Goal: Check status: Check status

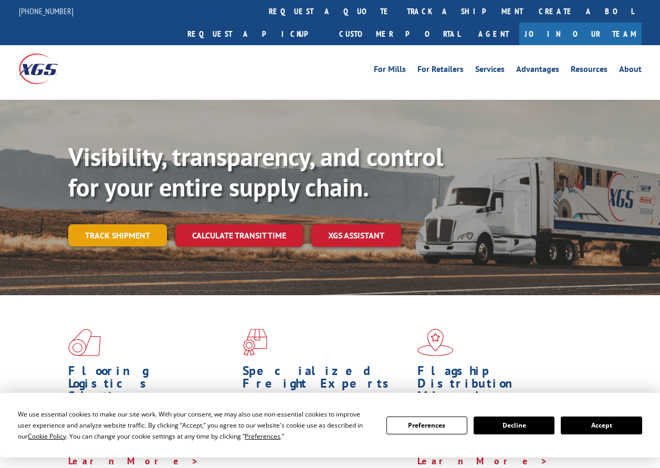
click at [114, 224] on link "Track shipment" at bounding box center [117, 235] width 99 height 22
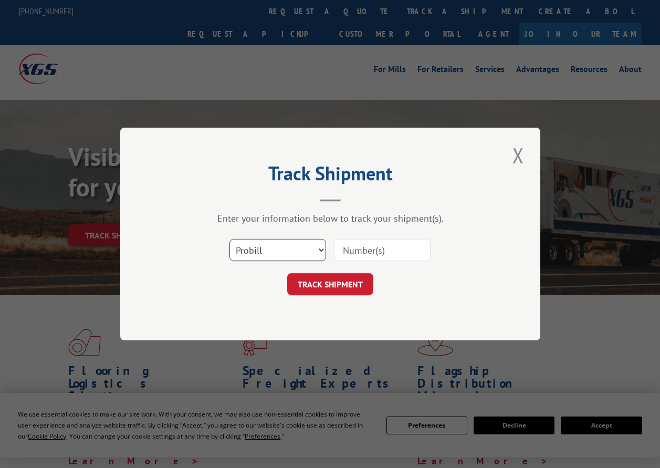
click at [306, 246] on select "Select category... Probill BOL PO" at bounding box center [277, 250] width 97 height 22
select select "bol"
click at [229, 239] on select "Select category... Probill BOL PO" at bounding box center [277, 250] width 97 height 22
click at [325, 285] on button "TRACK SHIPMENT" at bounding box center [330, 284] width 86 height 22
click at [378, 247] on input at bounding box center [382, 250] width 97 height 22
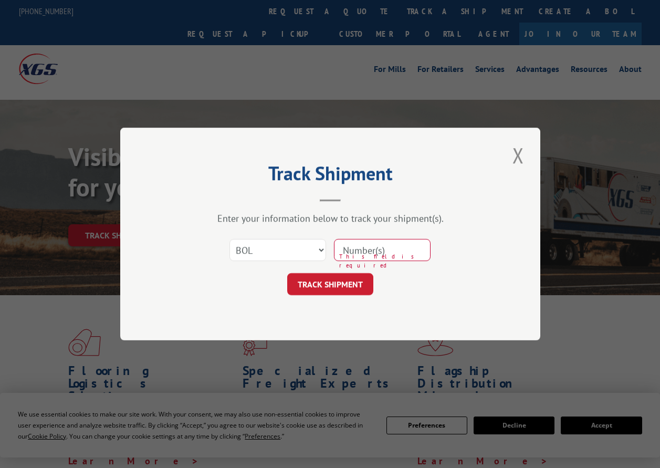
paste input "175042213"
type input "175042213"
click button "TRACK SHIPMENT" at bounding box center [330, 284] width 86 height 22
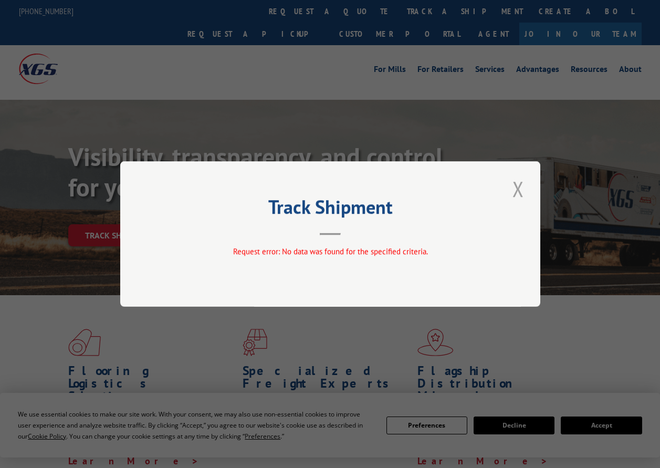
click at [517, 190] on button "Close modal" at bounding box center [518, 188] width 18 height 29
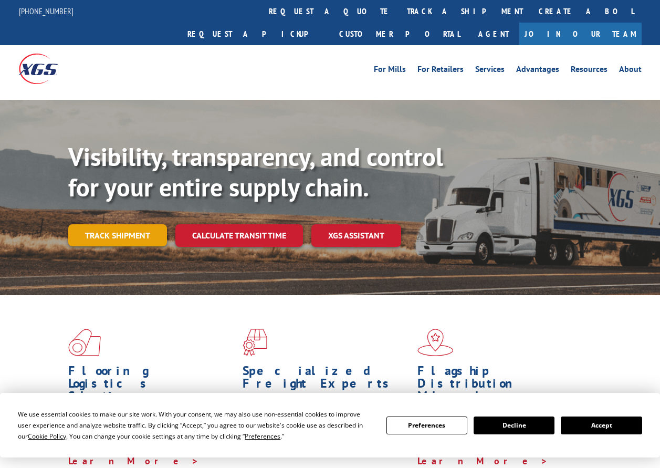
click at [120, 224] on link "Track shipment" at bounding box center [117, 235] width 99 height 22
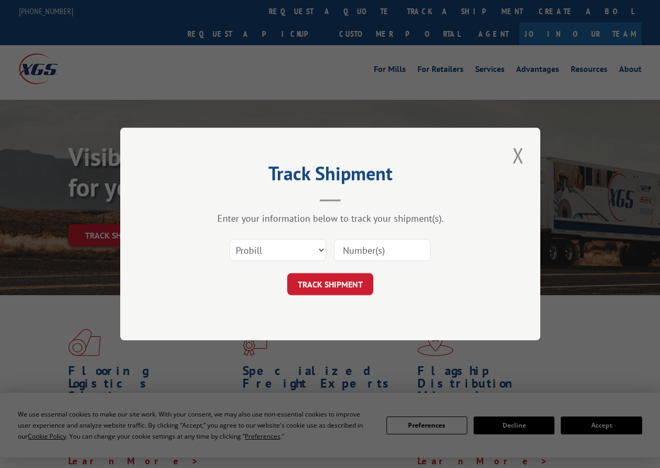
click at [370, 251] on input at bounding box center [382, 250] width 97 height 22
paste input "175042213"
type input "175042213"
click at [362, 282] on button "TRACK SHIPMENT" at bounding box center [330, 284] width 86 height 22
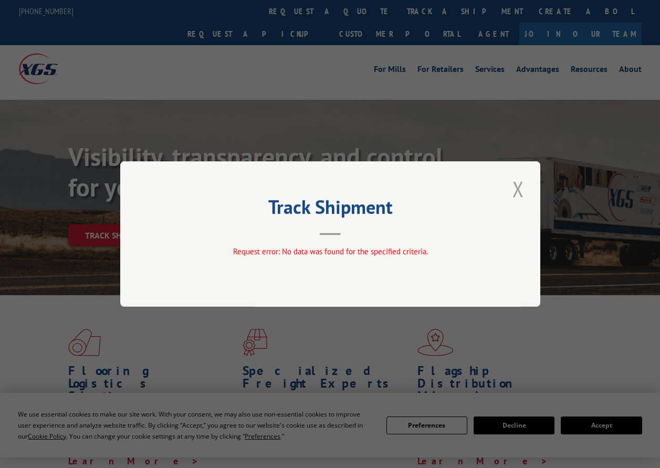
click at [515, 187] on button "Close modal" at bounding box center [518, 188] width 18 height 29
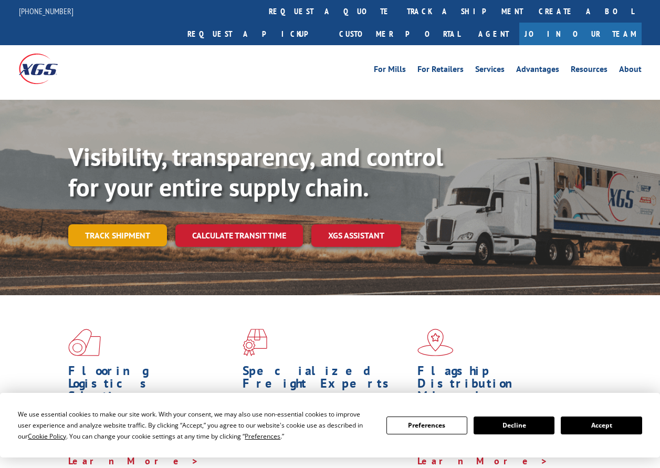
click at [129, 224] on link "Track shipment" at bounding box center [117, 235] width 99 height 22
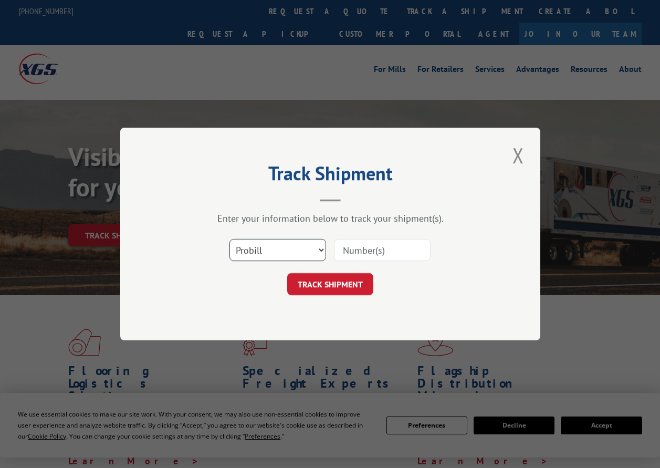
click at [279, 249] on select "Select category... Probill BOL PO" at bounding box center [277, 250] width 97 height 22
select select "po"
click at [229, 239] on select "Select category... Probill BOL PO" at bounding box center [277, 250] width 97 height 22
click at [369, 253] on input at bounding box center [382, 250] width 97 height 22
paste input "175042213"
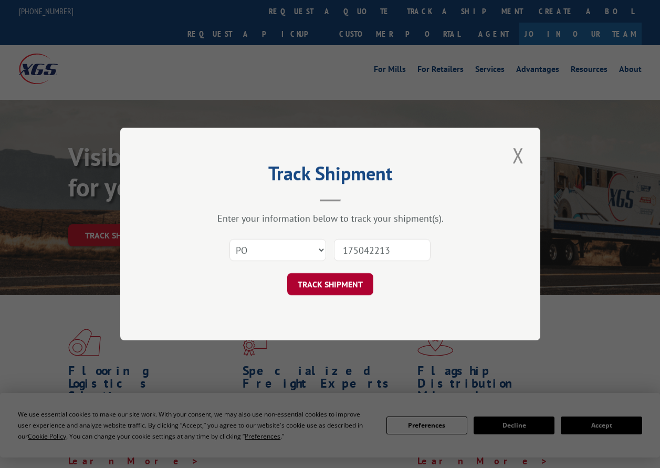
type input "175042213"
click at [355, 280] on button "TRACK SHIPMENT" at bounding box center [330, 284] width 86 height 22
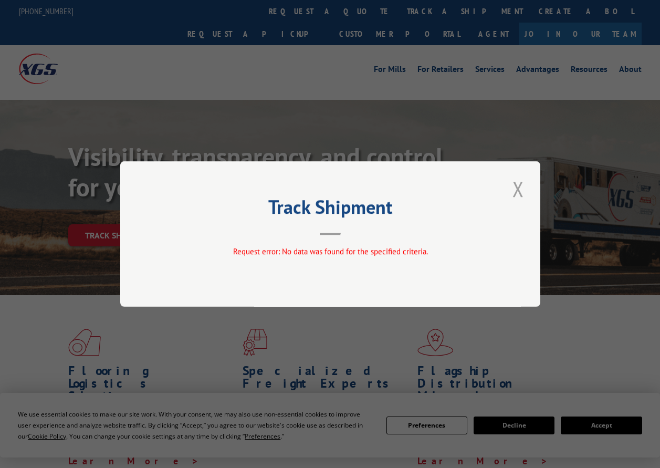
click at [519, 197] on button "Close modal" at bounding box center [518, 188] width 18 height 29
